Goal: Task Accomplishment & Management: Use online tool/utility

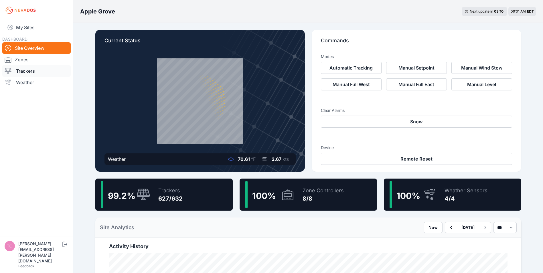
click at [39, 70] on link "Trackers" at bounding box center [36, 70] width 68 height 11
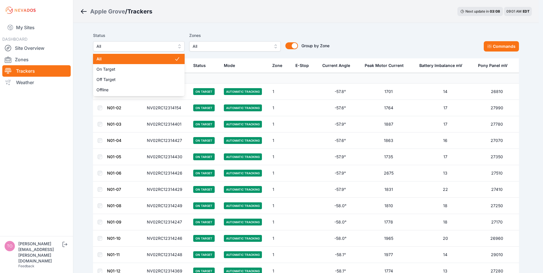
click at [141, 46] on span "All" at bounding box center [134, 46] width 77 height 7
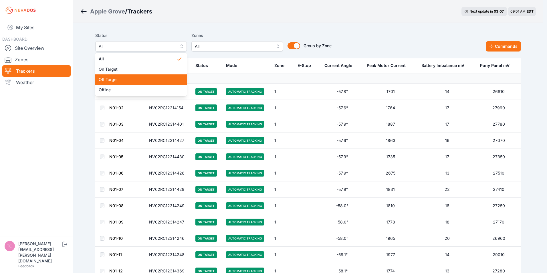
click at [115, 78] on span "Off Target" at bounding box center [138, 80] width 78 height 6
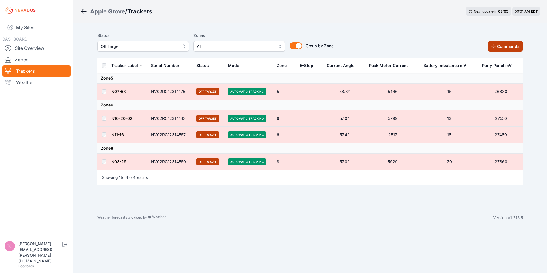
click at [497, 43] on button "Commands" at bounding box center [505, 46] width 35 height 10
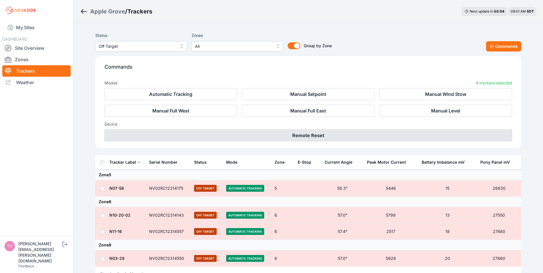
click at [292, 135] on button "Remote Reset" at bounding box center [307, 135] width 407 height 12
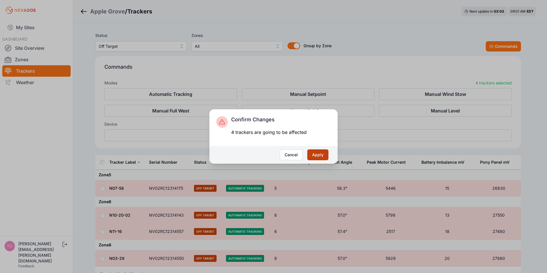
click at [318, 156] on button "Apply" at bounding box center [317, 154] width 21 height 11
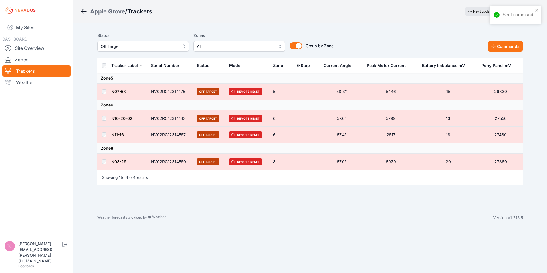
click at [140, 47] on span "Off Target" at bounding box center [139, 46] width 77 height 7
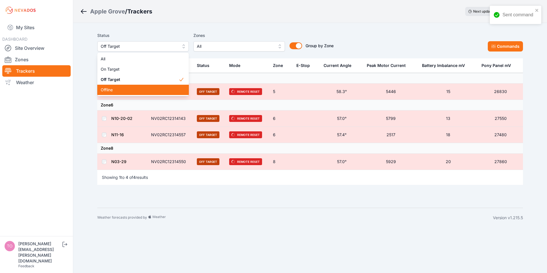
click at [115, 91] on span "Offline" at bounding box center [140, 90] width 78 height 6
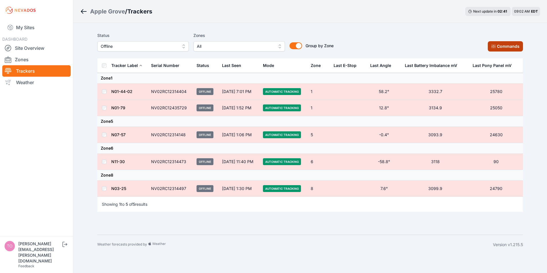
click at [497, 46] on button "Commands" at bounding box center [505, 46] width 35 height 10
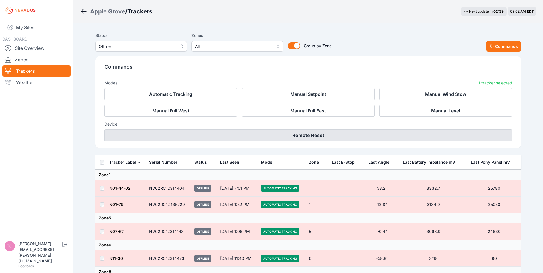
click at [298, 135] on button "Remote Reset" at bounding box center [307, 135] width 407 height 12
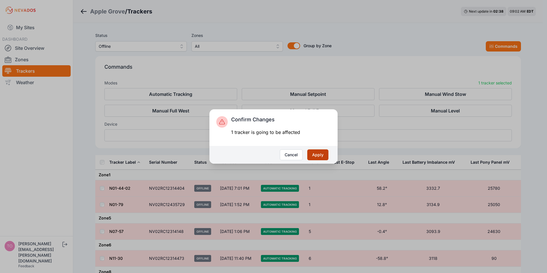
click at [314, 156] on button "Apply" at bounding box center [317, 154] width 21 height 11
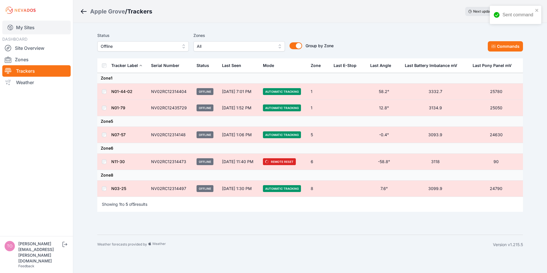
click at [21, 30] on link "My Sites" at bounding box center [36, 28] width 68 height 14
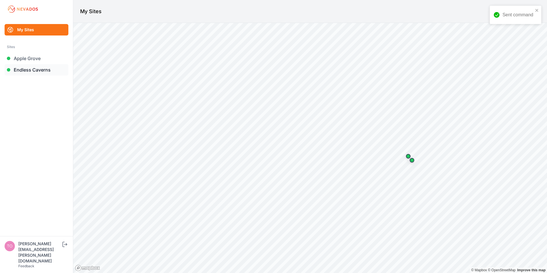
click at [24, 72] on link "Endless Caverns" at bounding box center [37, 69] width 64 height 11
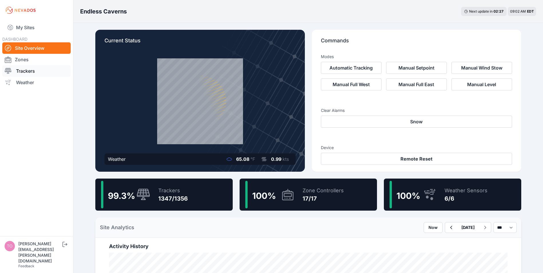
click at [23, 74] on link "Trackers" at bounding box center [36, 70] width 68 height 11
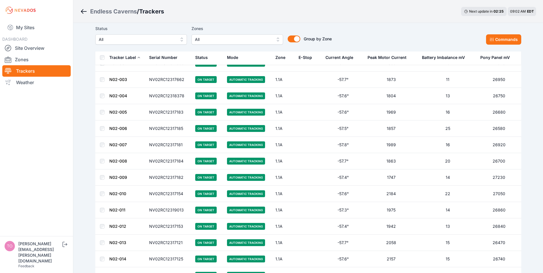
scroll to position [143, 0]
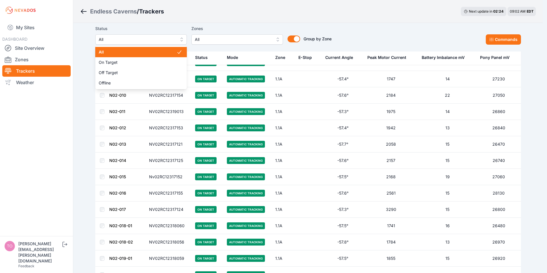
click at [136, 40] on span "All" at bounding box center [137, 39] width 77 height 7
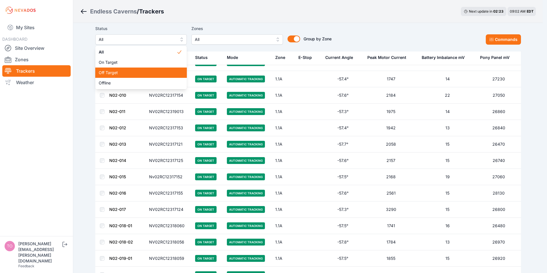
click at [115, 71] on span "Off Target" at bounding box center [138, 73] width 78 height 6
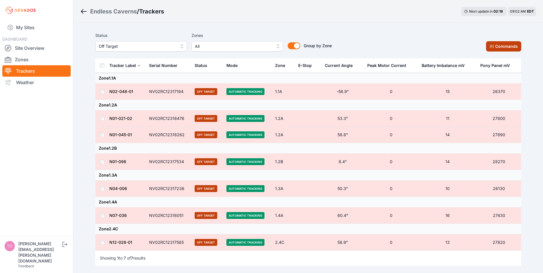
click at [496, 46] on button "Commands" at bounding box center [503, 46] width 35 height 10
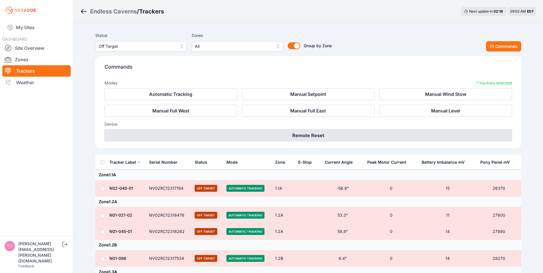
click at [315, 134] on button "Remote Reset" at bounding box center [307, 135] width 407 height 12
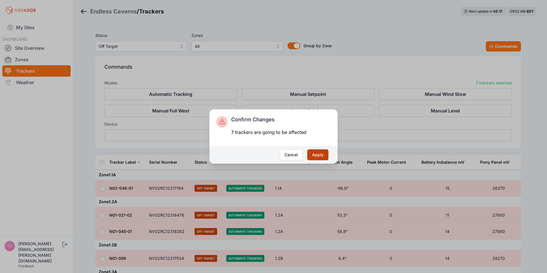
click at [321, 157] on button "Apply" at bounding box center [317, 154] width 21 height 11
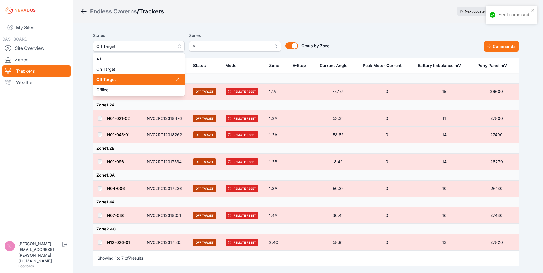
click at [122, 43] on span "Off Target" at bounding box center [134, 46] width 77 height 7
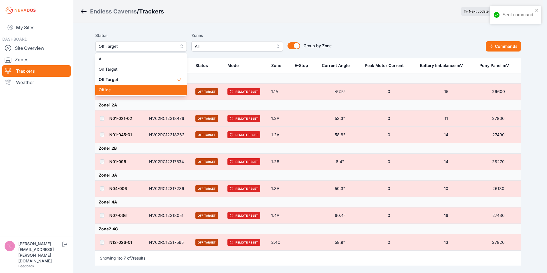
click at [105, 89] on span "Offline" at bounding box center [138, 90] width 78 height 6
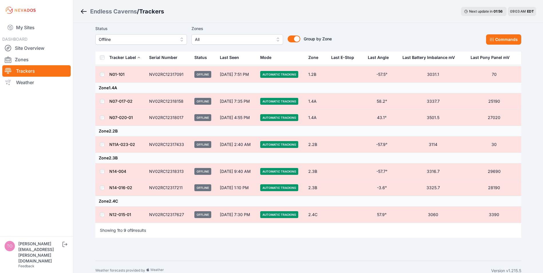
scroll to position [68, 0]
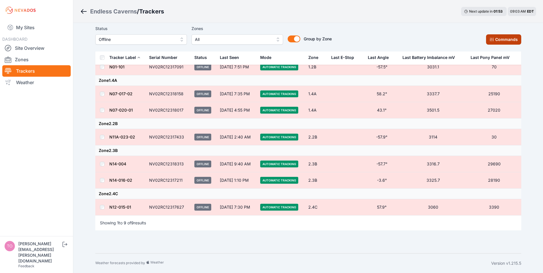
click at [495, 41] on button "Commands" at bounding box center [503, 39] width 35 height 10
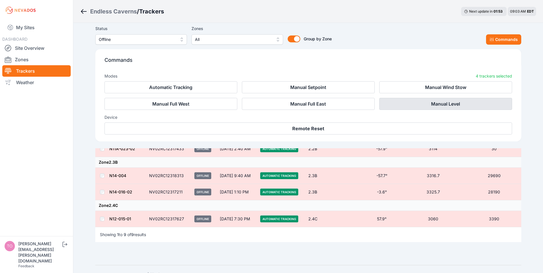
scroll to position [164, 0]
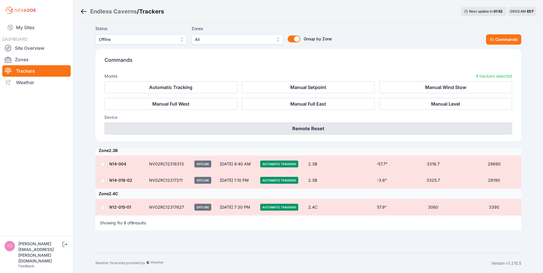
click at [303, 129] on button "Remote Reset" at bounding box center [307, 128] width 407 height 12
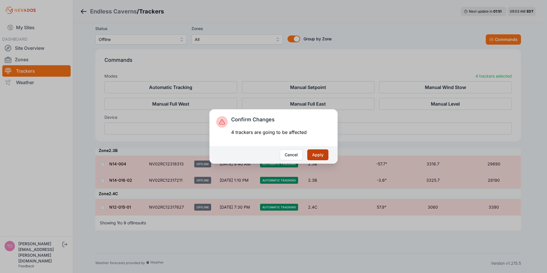
click at [313, 154] on button "Apply" at bounding box center [317, 154] width 21 height 11
